Goal: Information Seeking & Learning: Find contact information

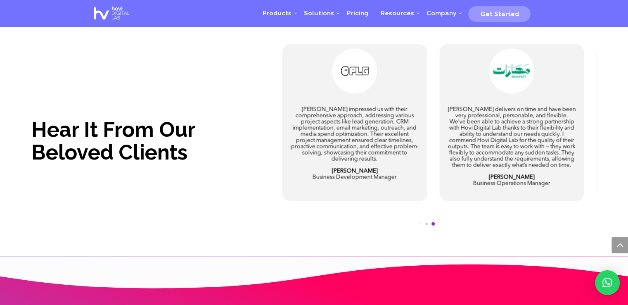
scroll to position [1770, 0]
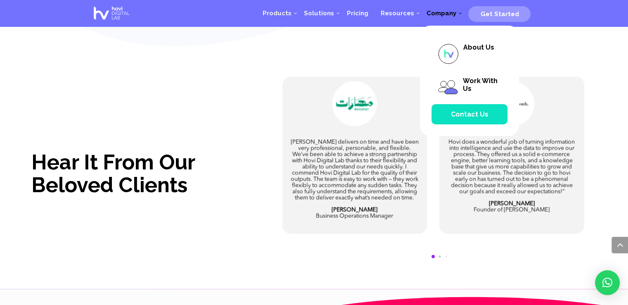
click at [467, 113] on span "Contact Us" at bounding box center [470, 114] width 38 height 8
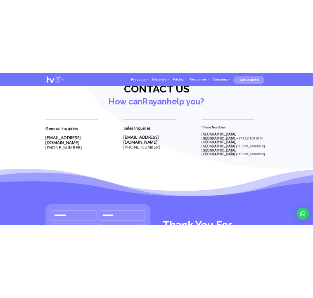
scroll to position [332, 0]
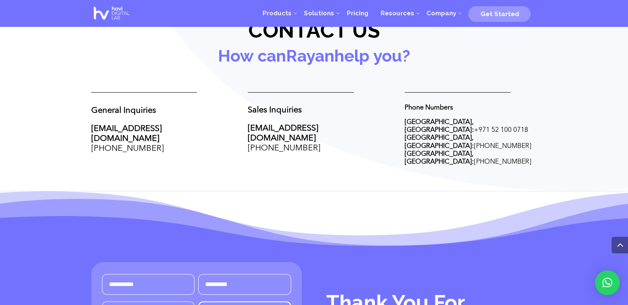
drag, startPoint x: 84, startPoint y: 111, endPoint x: 549, endPoint y: 139, distance: 466.1
copy div "General Inquiries hello@thehovi.com +961 71 269 073 Sales Inquiries sales@theho…"
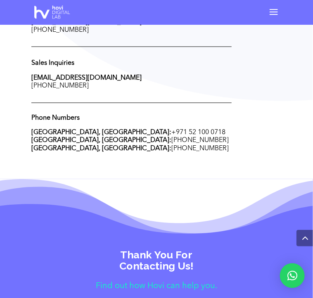
click at [111, 166] on div "General Inquiries hello@thehovi.com +961 71 269 073 Sales Inquiries sales@theho…" at bounding box center [156, 71] width 250 height 187
drag, startPoint x: 99, startPoint y: 167, endPoint x: 22, endPoint y: 170, distance: 77.2
copy span "+961 71 269 073"
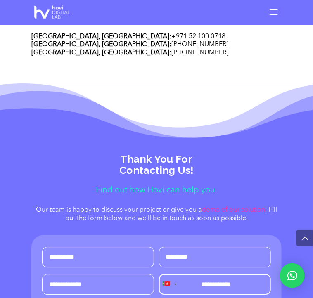
scroll to position [432, 0]
